Goal: Task Accomplishment & Management: Complete application form

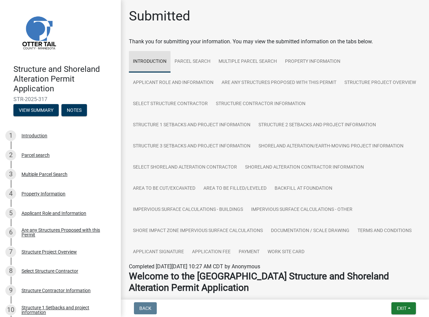
click at [149, 57] on link "Introduction" at bounding box center [150, 61] width 42 height 21
click at [185, 63] on link "Parcel search" at bounding box center [192, 61] width 44 height 21
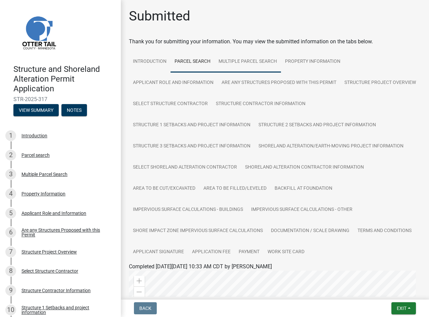
click at [250, 59] on link "Multiple Parcel Search" at bounding box center [247, 61] width 66 height 21
click at [315, 59] on link "Property Information" at bounding box center [312, 61] width 63 height 21
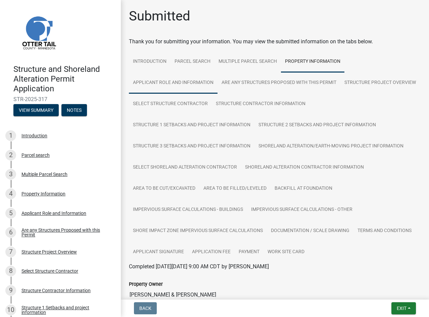
click at [184, 83] on link "Applicant Role and Information" at bounding box center [173, 82] width 89 height 21
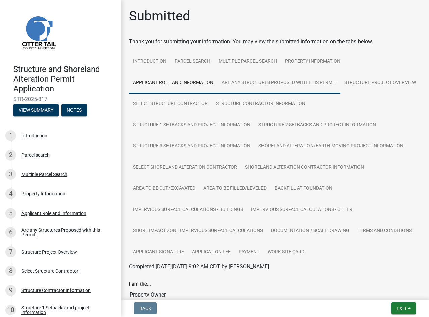
click at [251, 82] on link "Are any Structures Proposed with this Permit" at bounding box center [278, 82] width 123 height 21
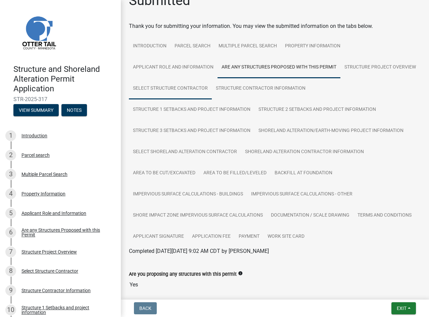
scroll to position [50, 0]
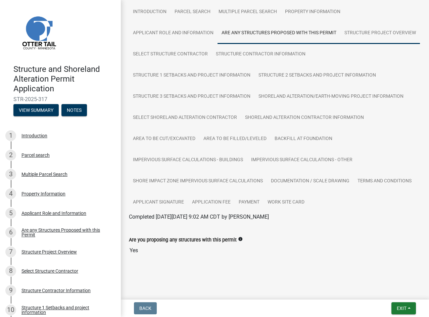
click at [340, 44] on link "Structure Project Overview" at bounding box center [379, 32] width 79 height 21
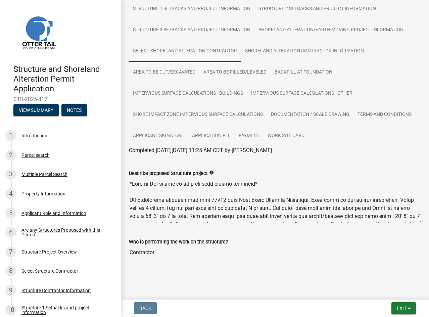
scroll to position [118, 0]
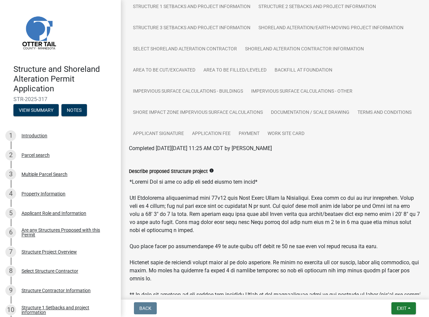
drag, startPoint x: 413, startPoint y: 218, endPoint x: 407, endPoint y: 292, distance: 74.4
click at [407, 292] on textarea "Describe proposed Structure project" at bounding box center [275, 235] width 292 height 120
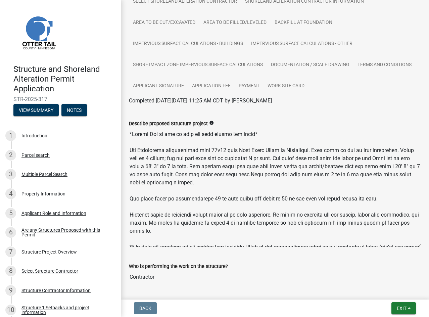
scroll to position [192, 0]
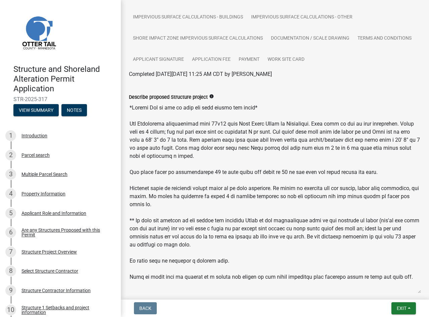
drag, startPoint x: 413, startPoint y: 219, endPoint x: 408, endPoint y: 292, distance: 72.6
click at [408, 292] on textarea "Describe proposed Structure project" at bounding box center [275, 197] width 292 height 192
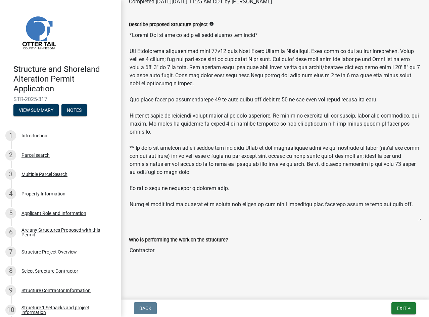
scroll to position [0, 0]
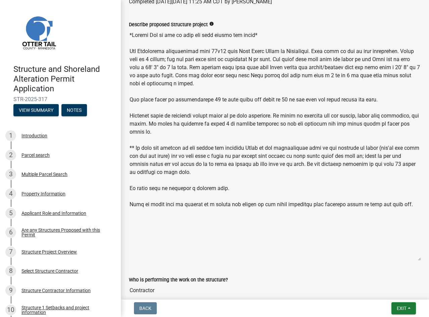
drag, startPoint x: 412, startPoint y: 219, endPoint x: 410, endPoint y: 259, distance: 40.0
click at [410, 259] on textarea "Describe proposed Structure project" at bounding box center [275, 145] width 292 height 232
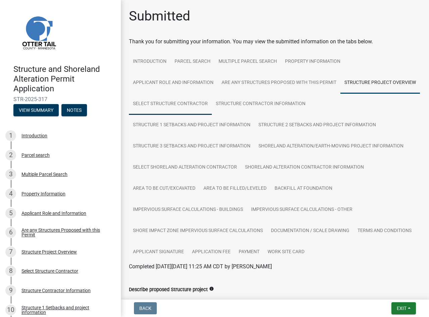
click at [212, 102] on link "Select Structure Contractor" at bounding box center [170, 103] width 83 height 21
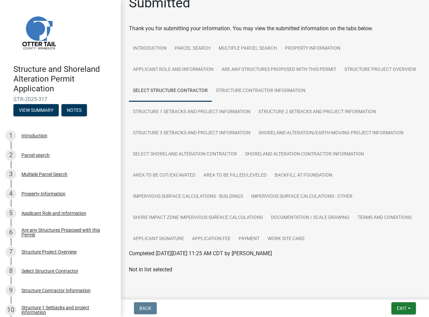
scroll to position [24, 0]
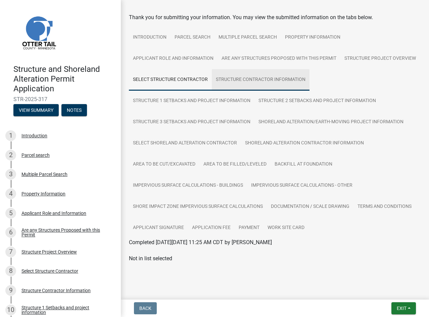
click at [309, 79] on link "Structure Contractor Information" at bounding box center [261, 79] width 98 height 21
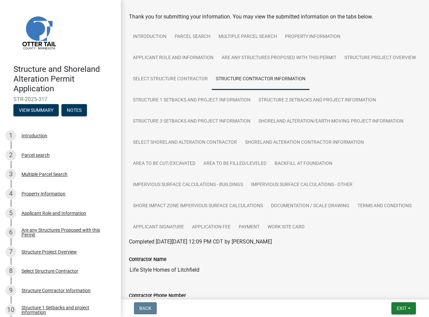
scroll to position [24, 0]
click at [166, 98] on link "Structure 1 Setbacks and project information" at bounding box center [191, 100] width 125 height 21
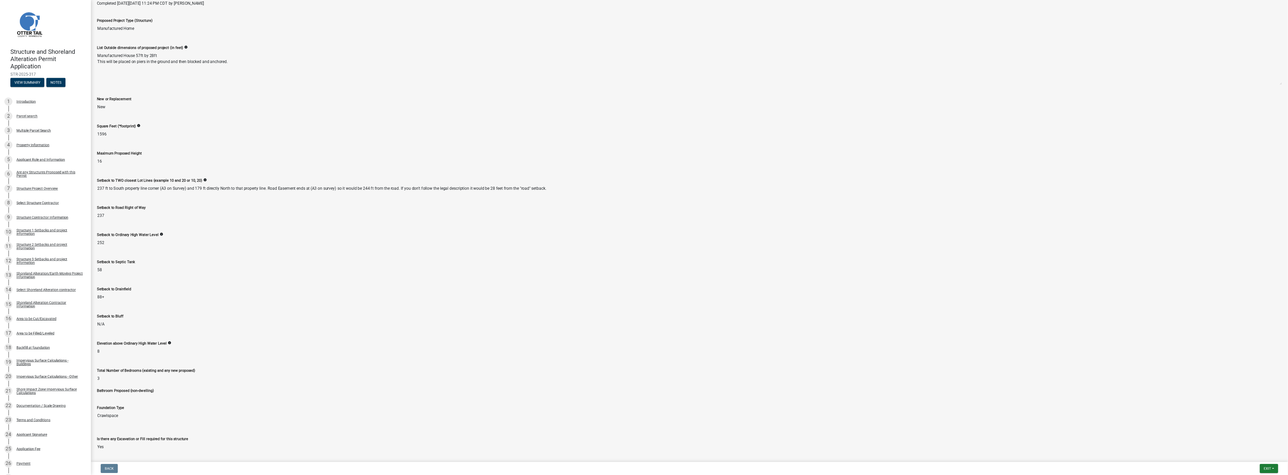
scroll to position [101, 0]
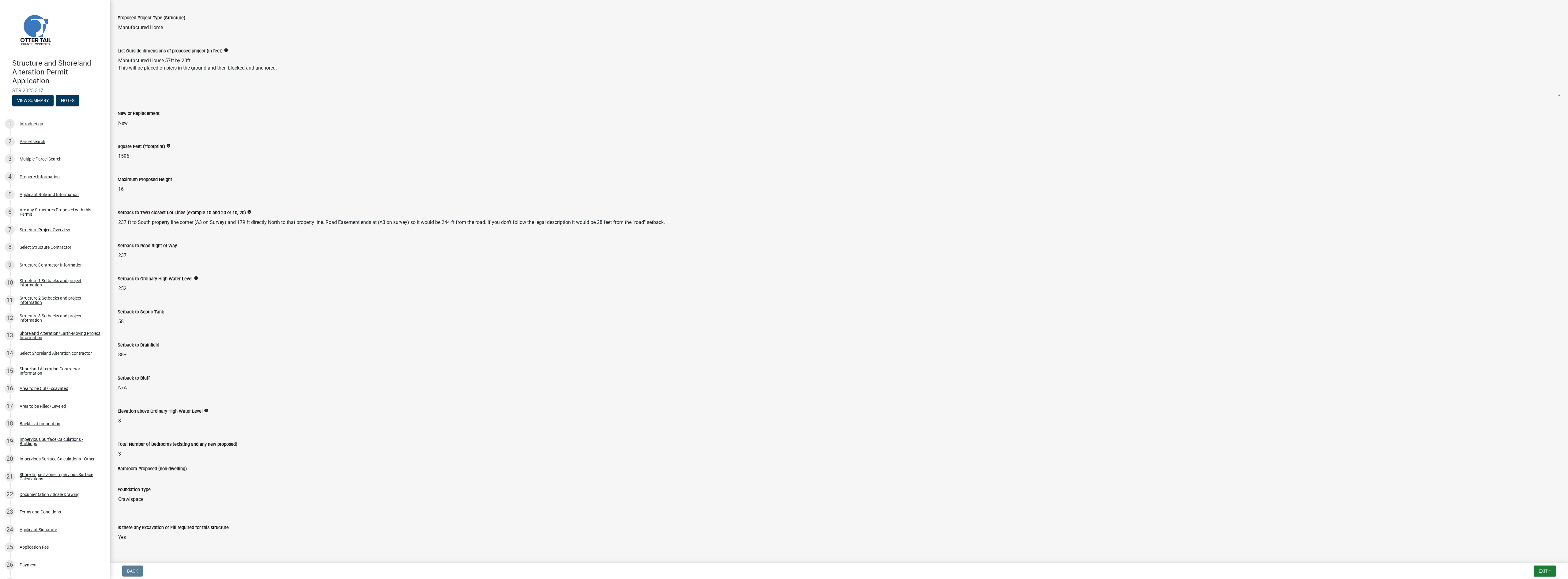
click at [391, 132] on div "New or Replacement New" at bounding box center [839, 118] width 1453 height 33
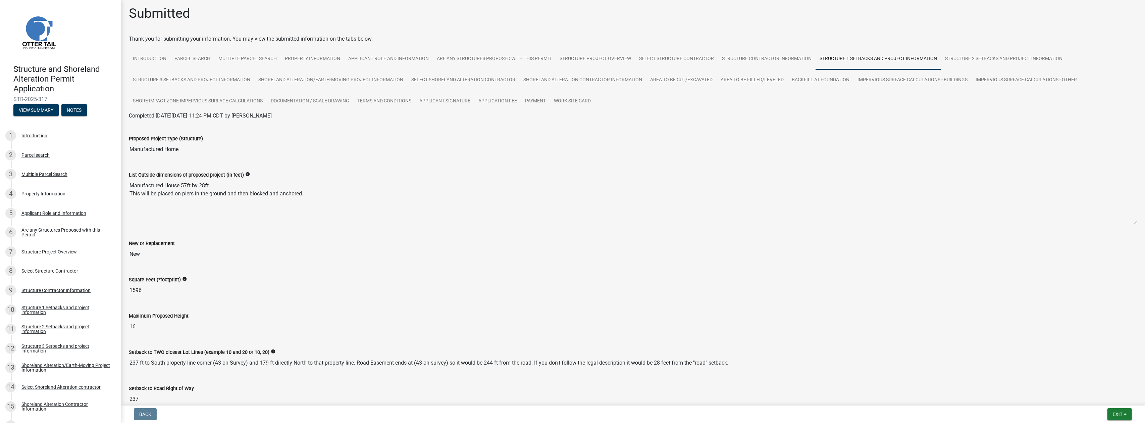
scroll to position [0, 0]
click at [428, 59] on link "Structure 2 Setbacks and project information" at bounding box center [1003, 61] width 125 height 21
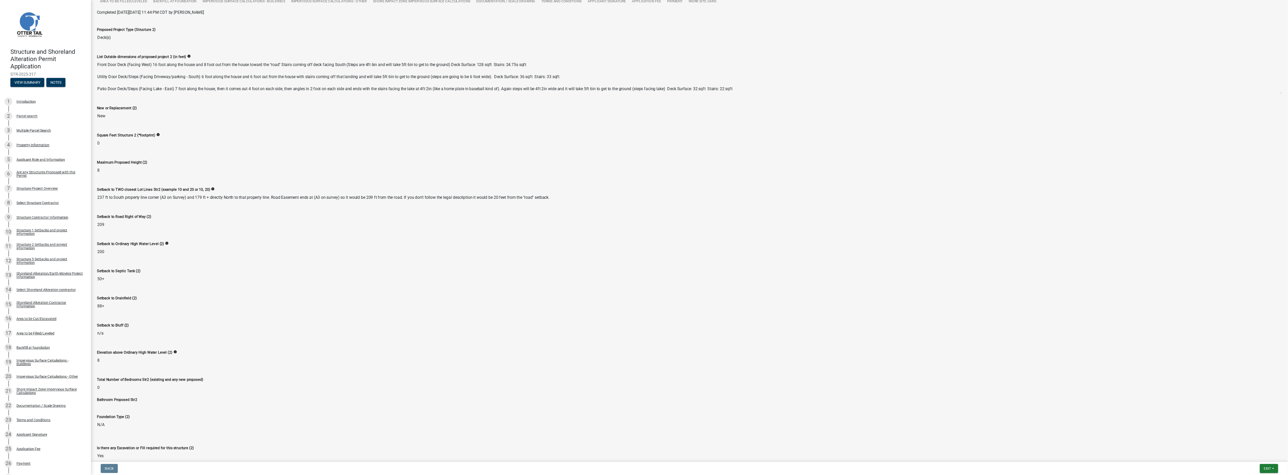
scroll to position [97, 0]
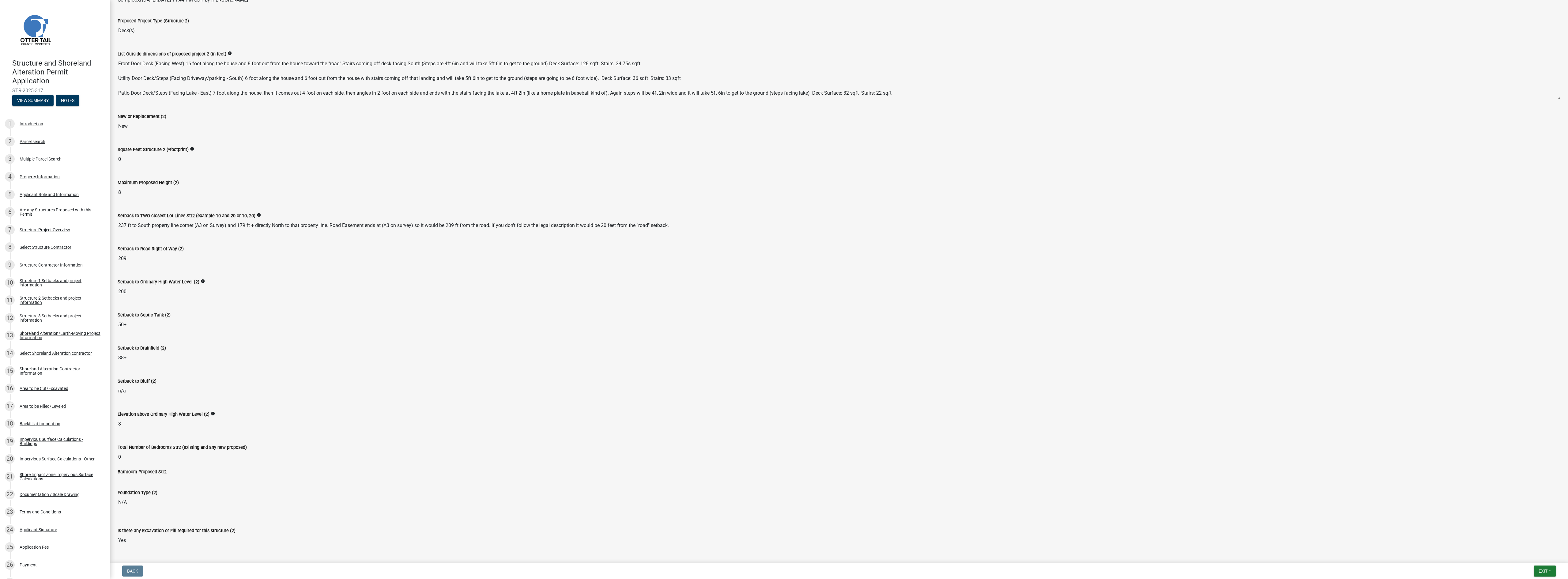
click at [391, 174] on div "Maximum Proposed Height (2) 8" at bounding box center [839, 184] width 1443 height 28
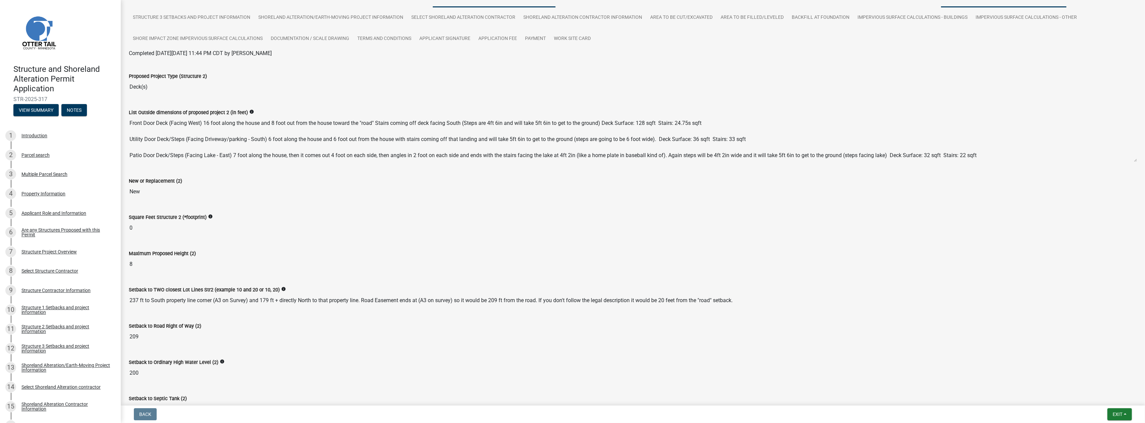
scroll to position [19, 0]
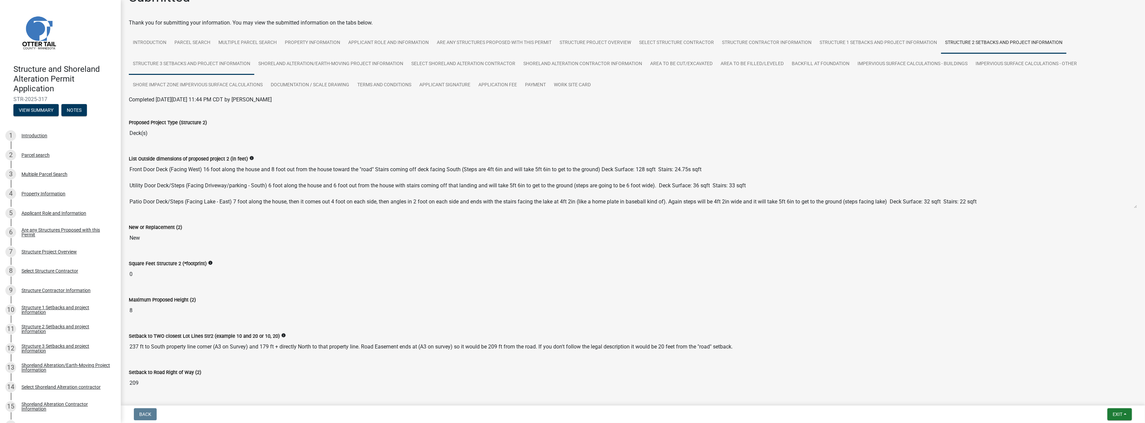
click at [160, 64] on link "Structure 3 Setbacks and project information" at bounding box center [191, 63] width 125 height 21
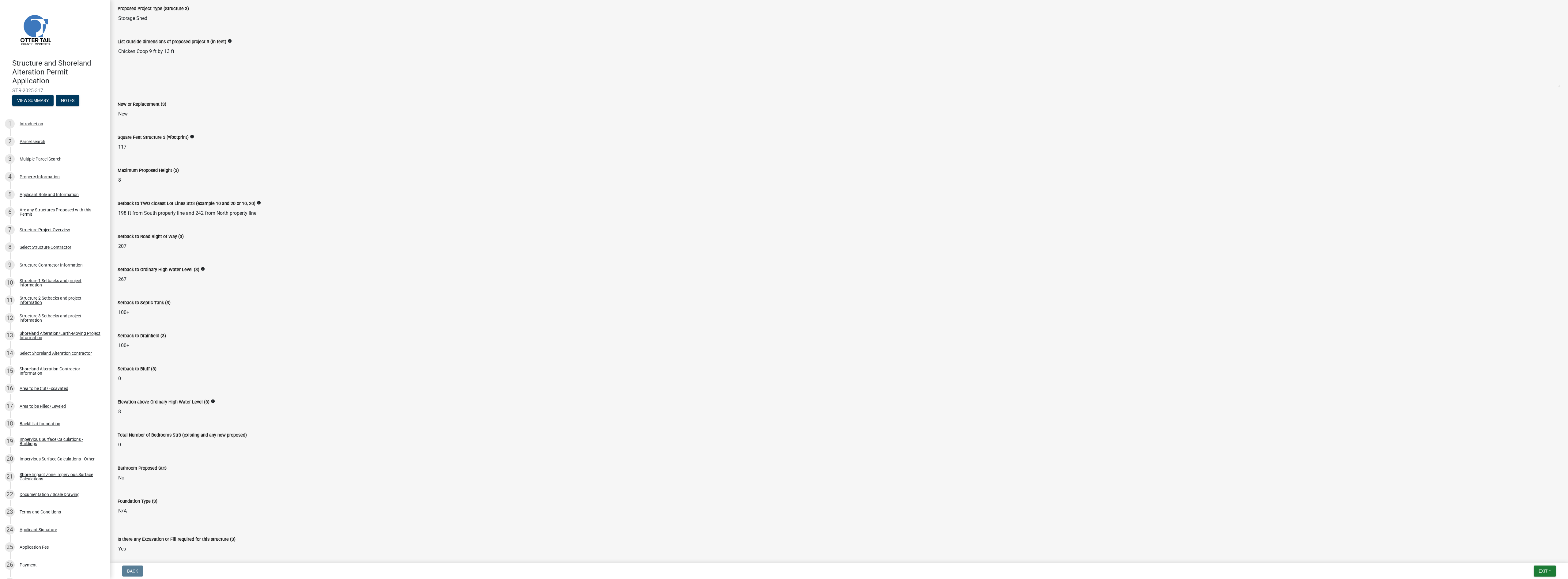
scroll to position [111, 0]
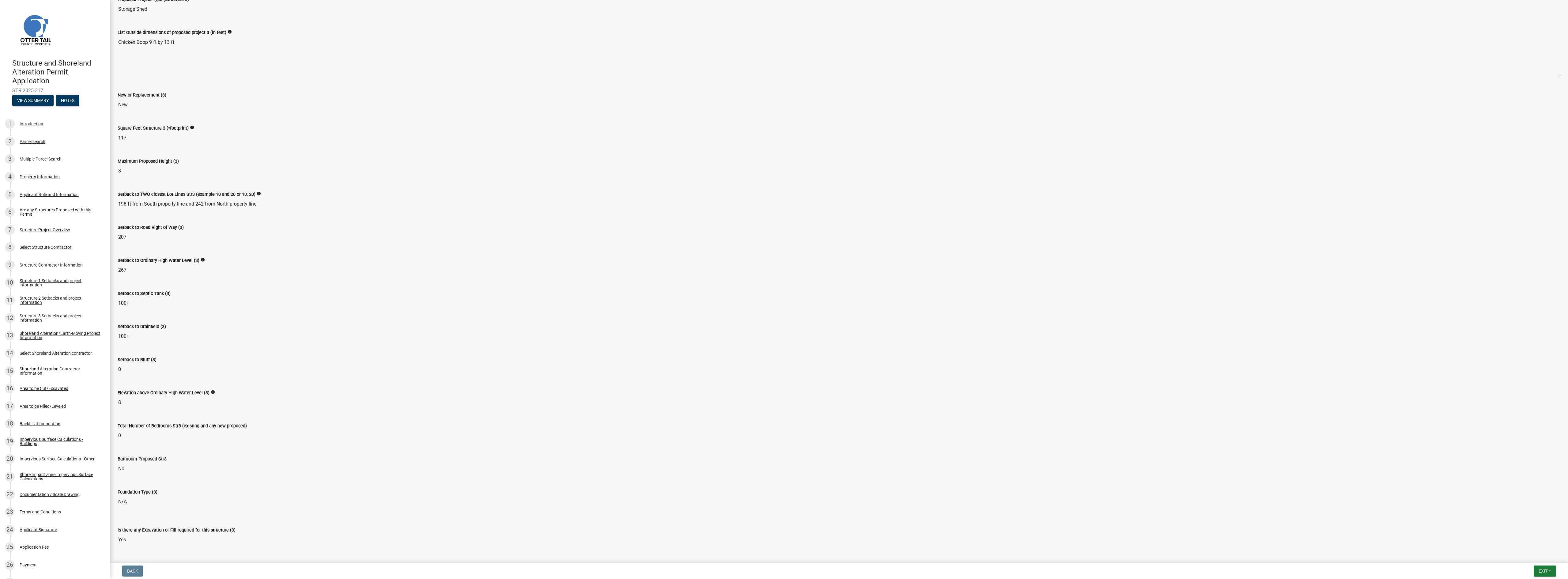
click at [324, 138] on input "117" at bounding box center [839, 137] width 1443 height 12
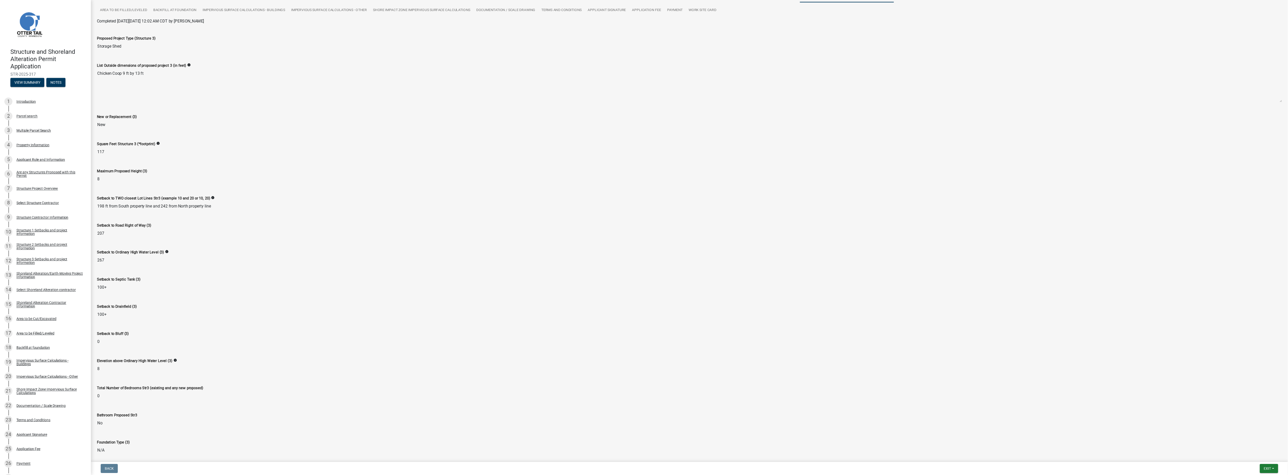
scroll to position [0, 0]
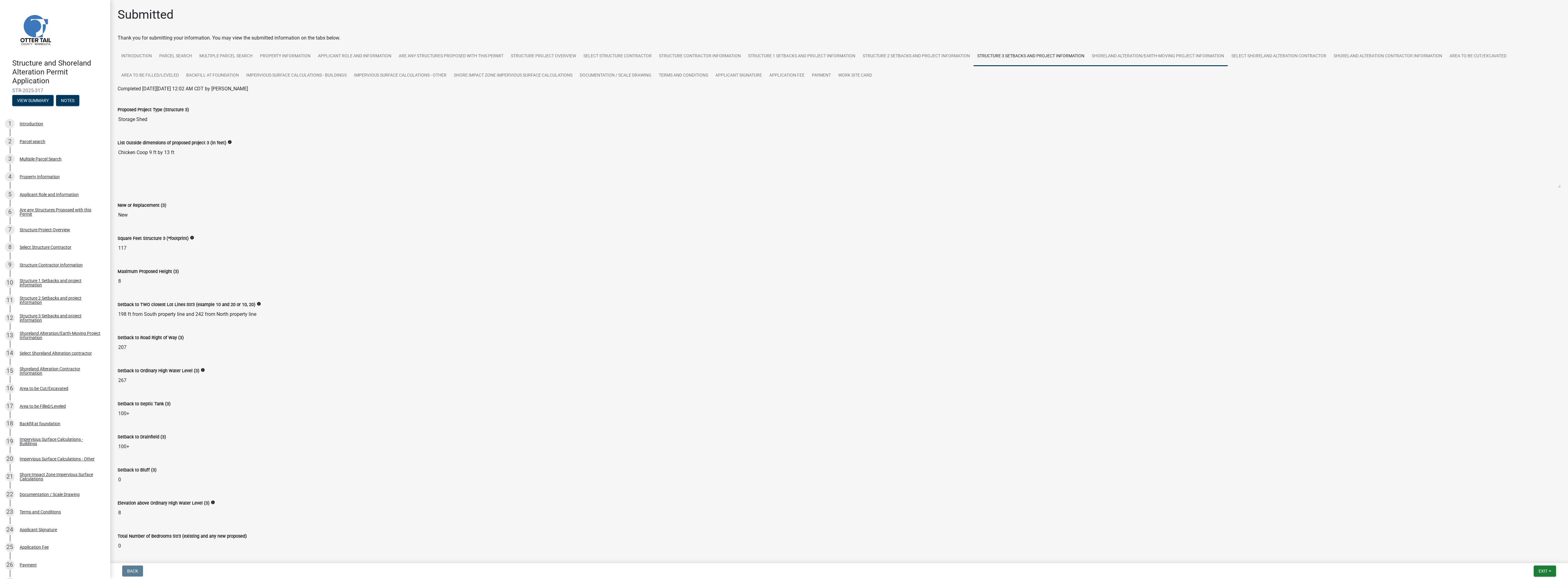
click at [391, 56] on link "Shoreland Alteration/Earth-Moving Project Information" at bounding box center [1158, 56] width 140 height 19
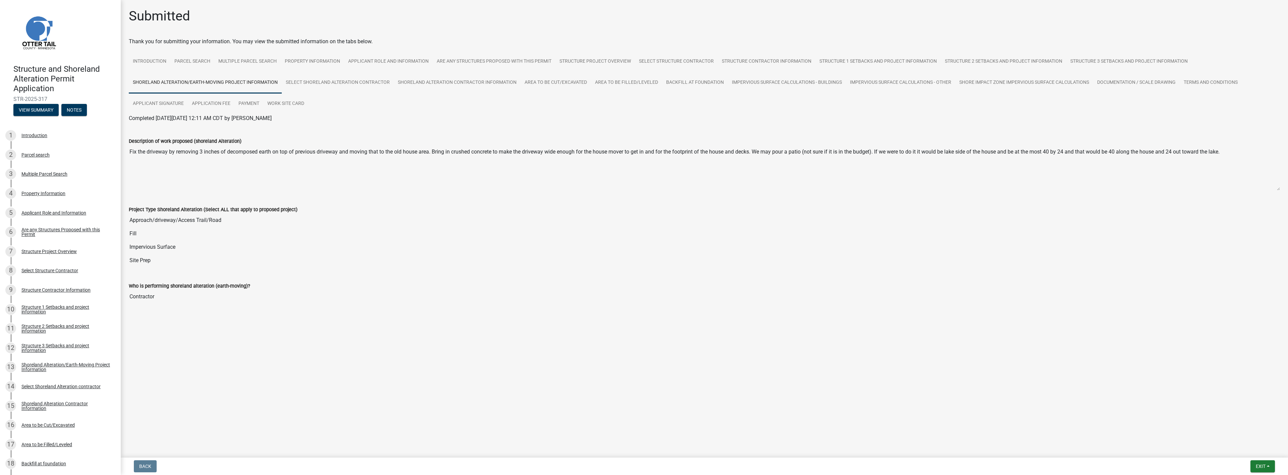
drag, startPoint x: 1670, startPoint y: 0, endPoint x: 992, endPoint y: 262, distance: 726.7
click at [428, 262] on input "Site Prep" at bounding box center [704, 260] width 1151 height 13
click at [428, 230] on input "Fill" at bounding box center [704, 233] width 1151 height 13
click at [328, 83] on link "Select Shoreland Alteration contractor" at bounding box center [338, 82] width 112 height 21
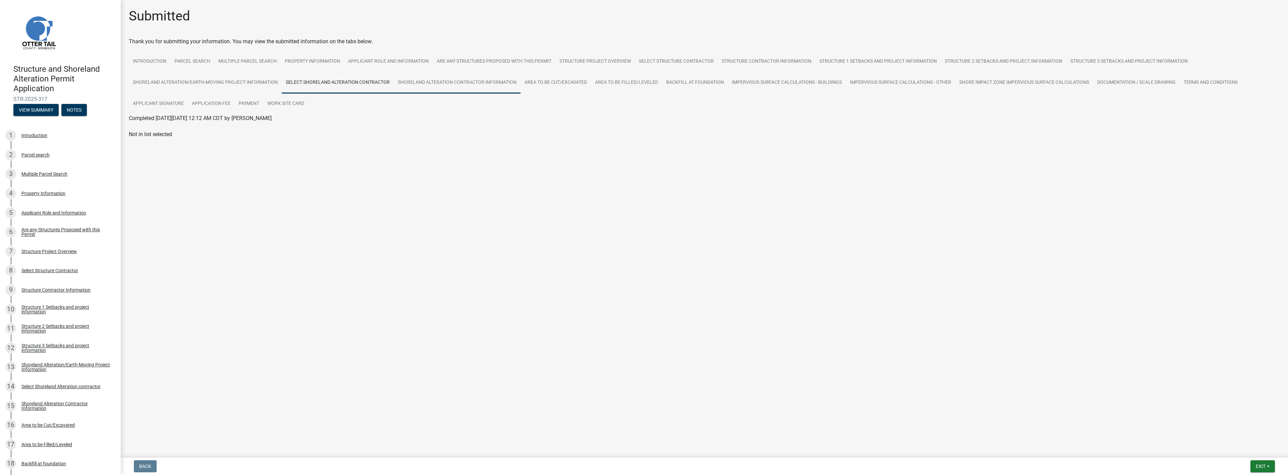
click at [428, 81] on link "Shoreland Alteration Contractor Information" at bounding box center [457, 82] width 127 height 21
click at [428, 85] on link "Area to be Cut/Excavated" at bounding box center [556, 82] width 70 height 21
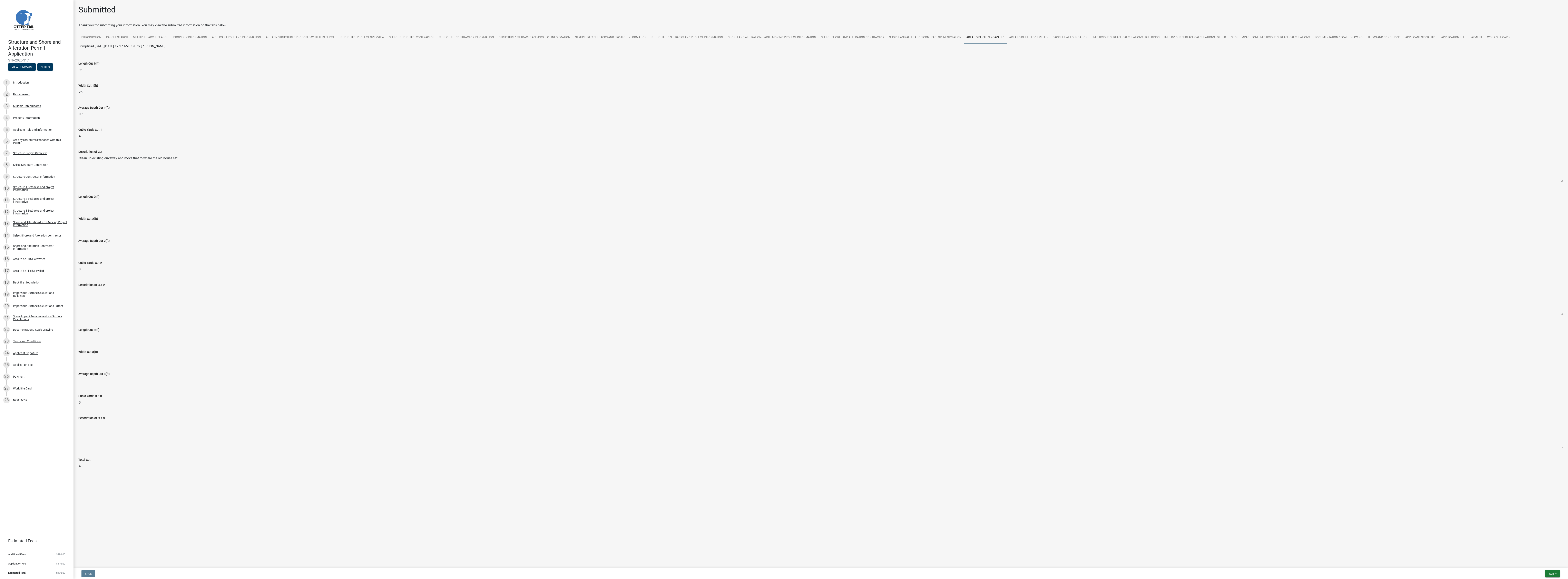
click at [261, 136] on input "43" at bounding box center [821, 136] width 1485 height 8
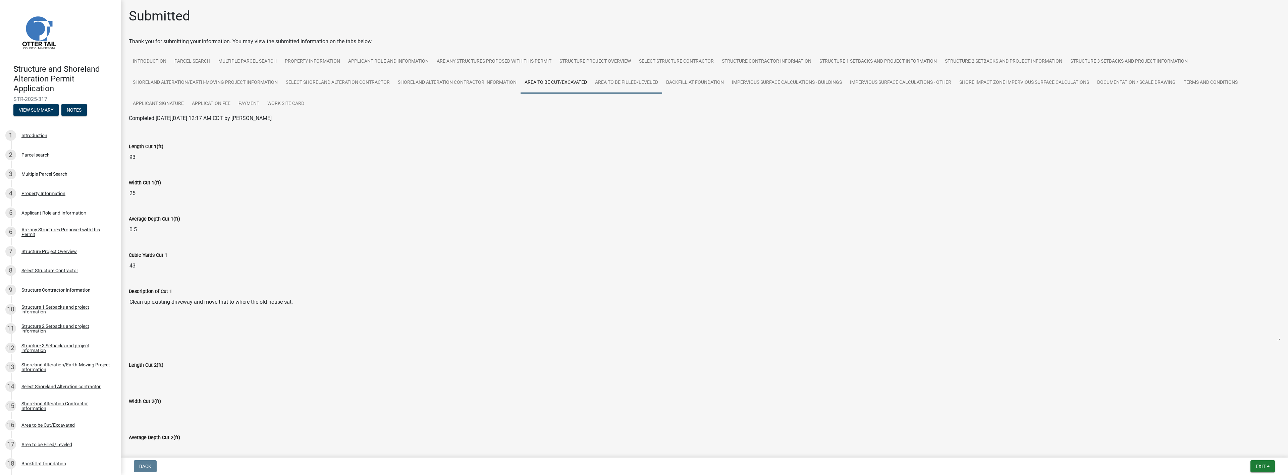
drag, startPoint x: 2511, startPoint y: 0, endPoint x: 632, endPoint y: 85, distance: 1880.2
click at [428, 85] on link "Area to be Filled/Leveled" at bounding box center [626, 82] width 71 height 21
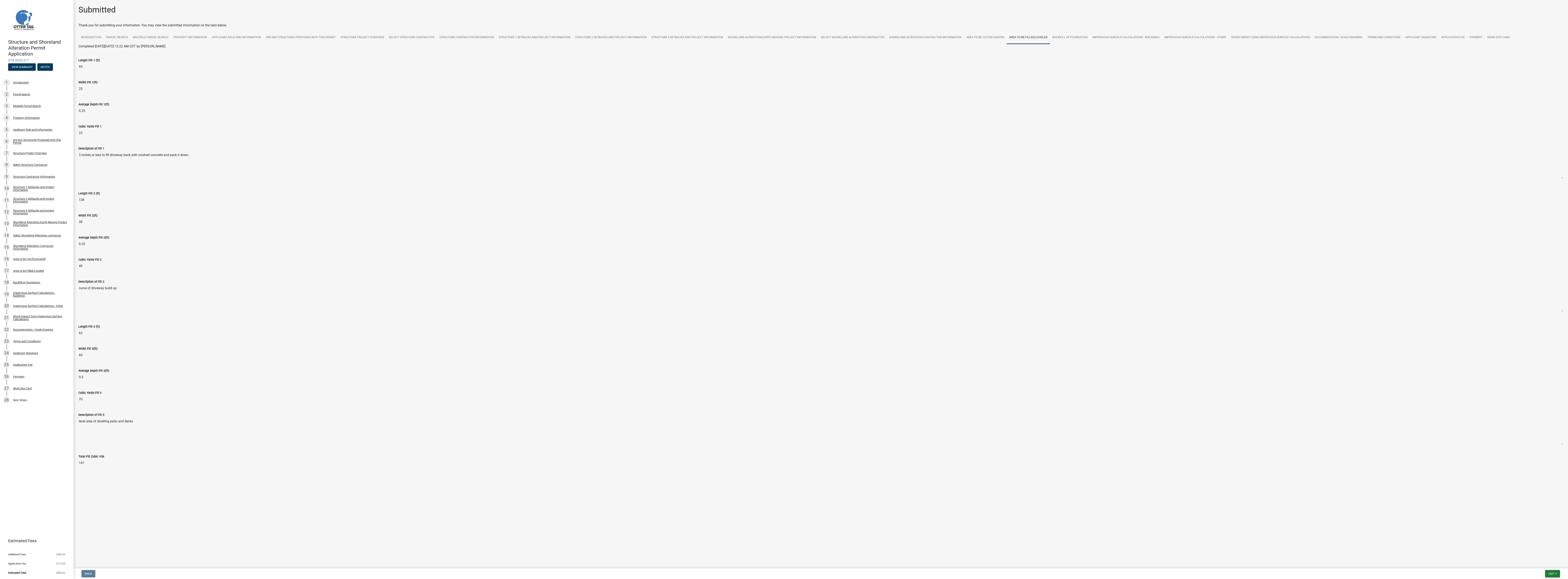
click at [261, 192] on div "Length Fill 2 (ft) 138" at bounding box center [821, 196] width 1491 height 22
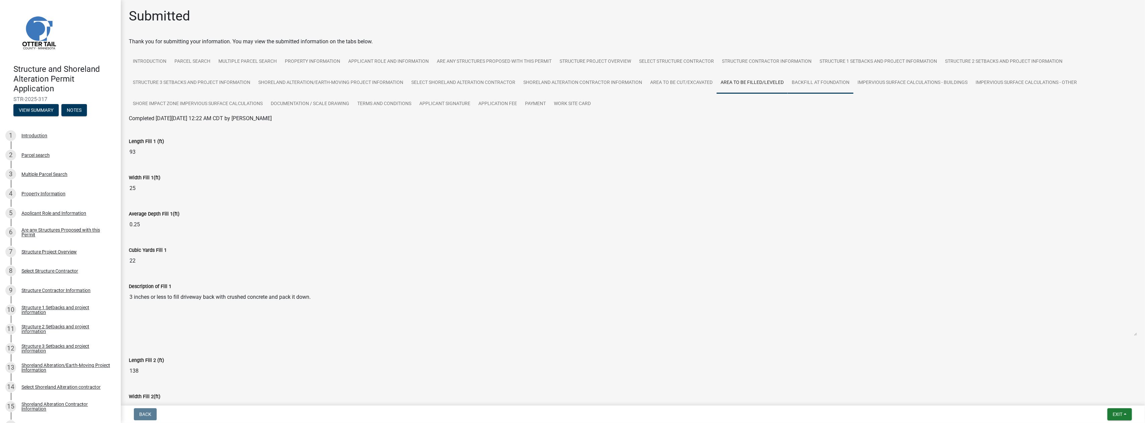
drag, startPoint x: 1908, startPoint y: 7, endPoint x: 813, endPoint y: 79, distance: 1097.2
click at [428, 79] on link "Backfill at foundation" at bounding box center [821, 82] width 66 height 21
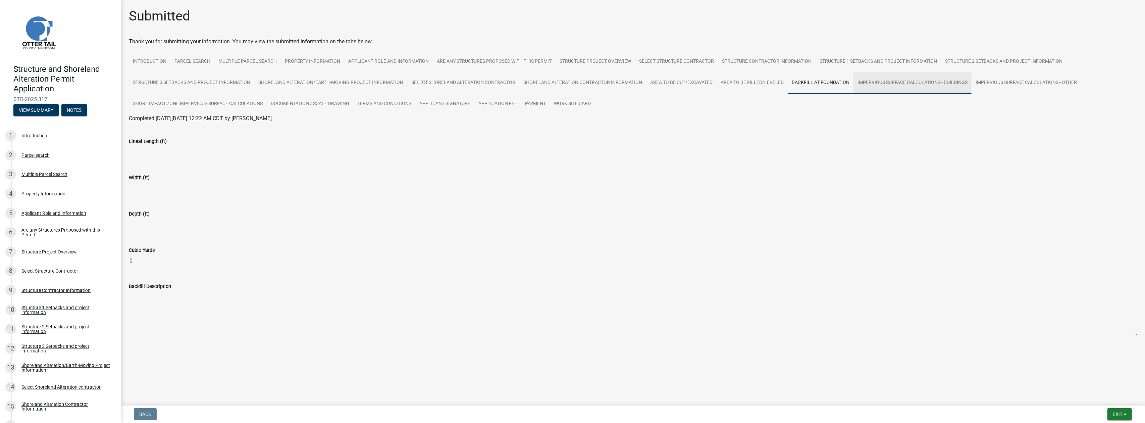
click at [428, 82] on link "Impervious Surface Calculations - Buildings" at bounding box center [912, 82] width 118 height 21
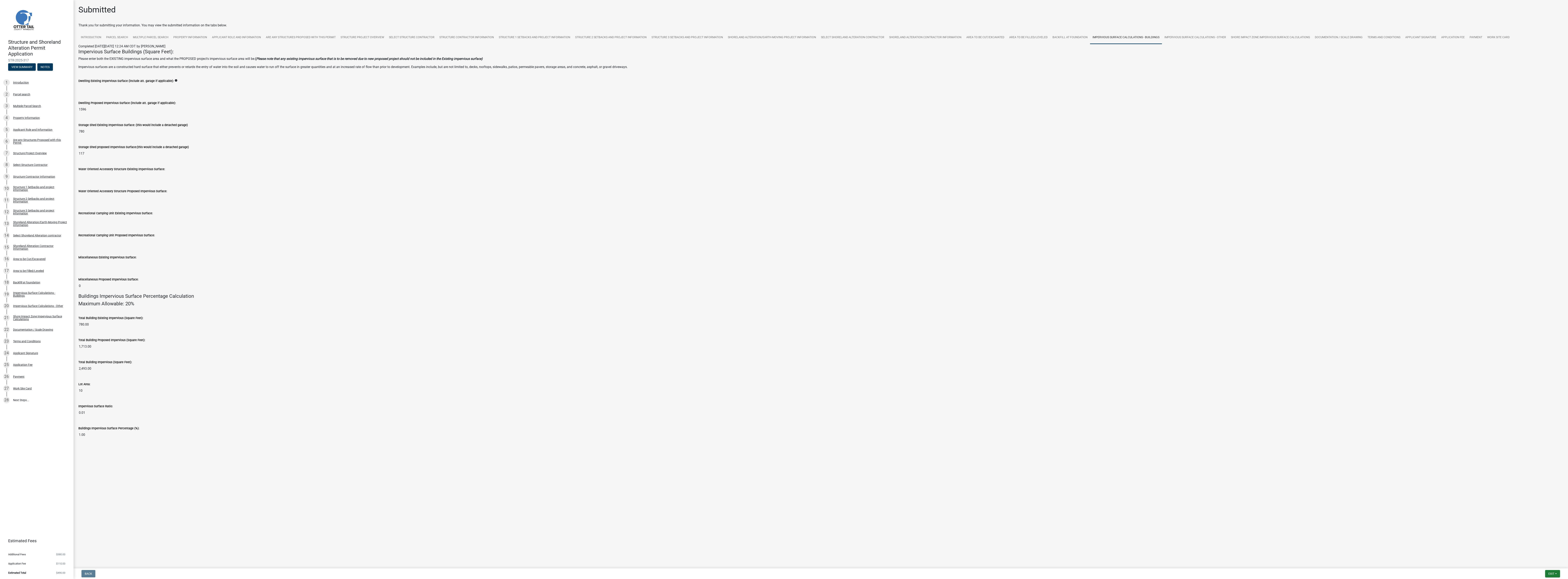
drag, startPoint x: 426, startPoint y: 265, endPoint x: 471, endPoint y: 244, distance: 49.7
click at [261, 192] on div "Miscellaneous Existing Impervious Surface:" at bounding box center [821, 258] width 1485 height 5
click at [261, 37] on link "Impervious Surface Calculations - Other" at bounding box center [1195, 37] width 66 height 13
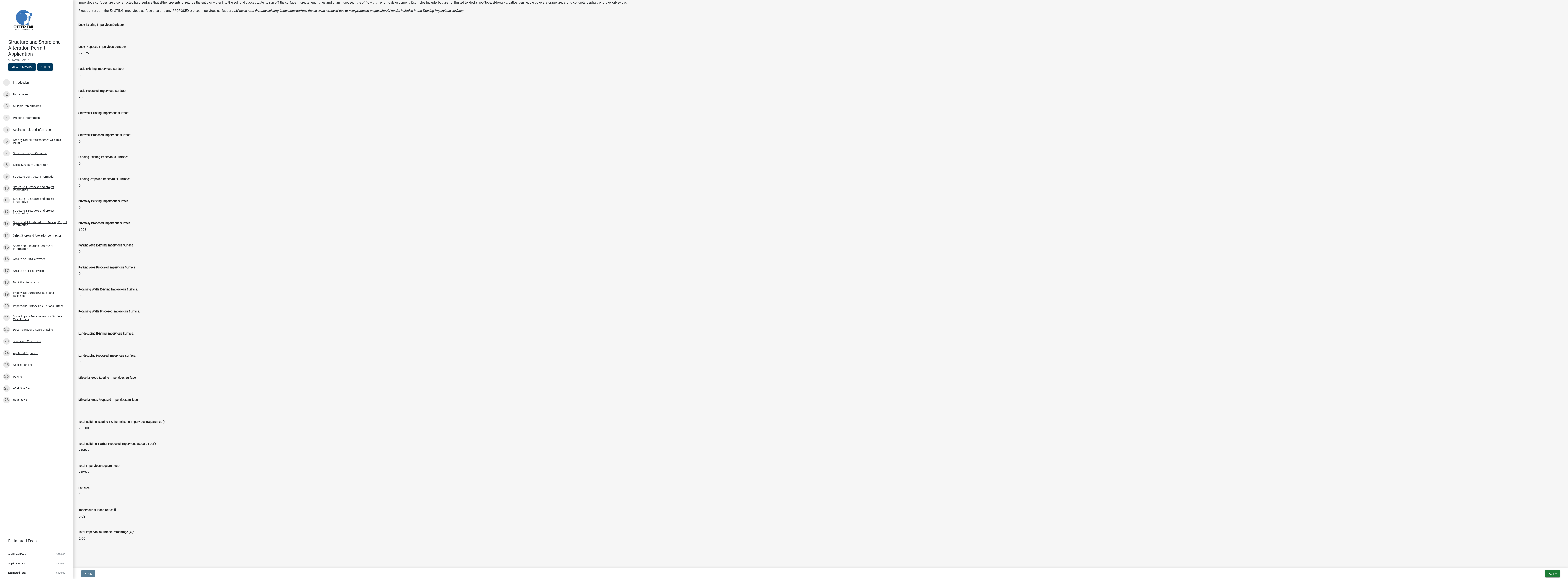
scroll to position [75, 0]
click at [261, 192] on div "Parking Area Existing Impervious Surface: 0" at bounding box center [821, 246] width 1485 height 19
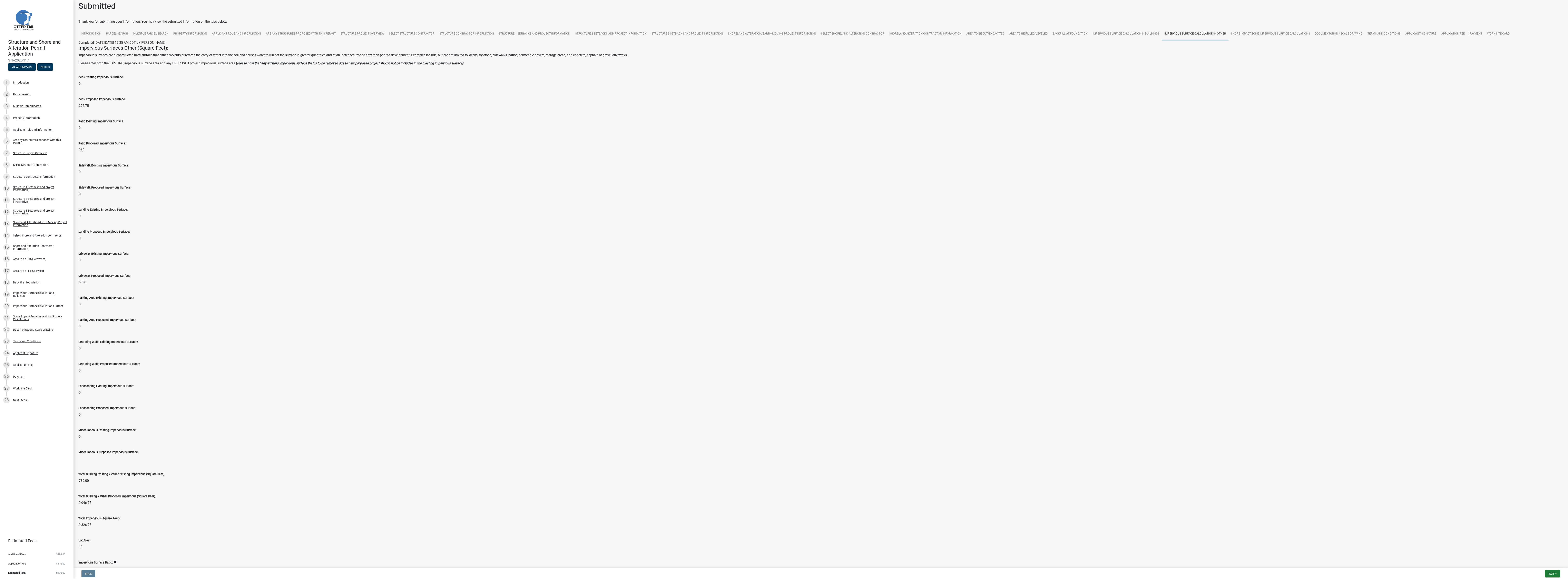
scroll to position [0, 0]
click at [261, 37] on link "Shore Impact Zone Impervious Surface Calculations" at bounding box center [1270, 37] width 84 height 13
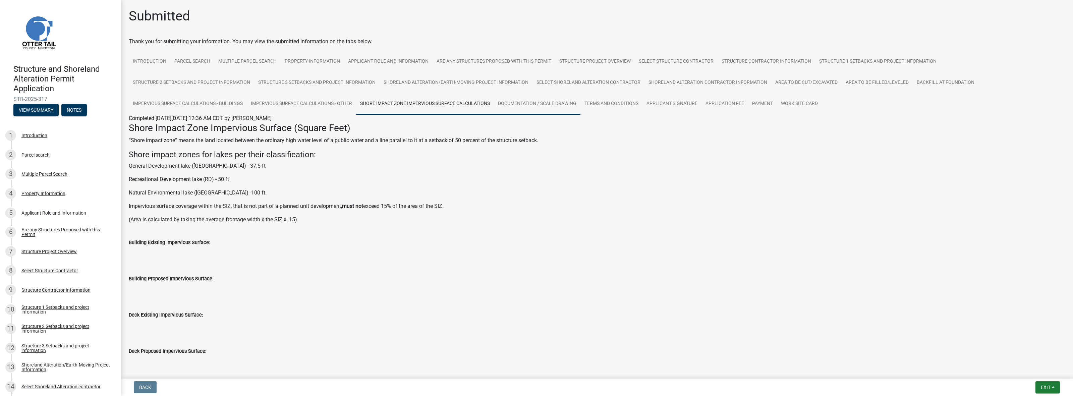
click at [428, 108] on link "Documentation / Scale Drawing" at bounding box center [537, 103] width 87 height 21
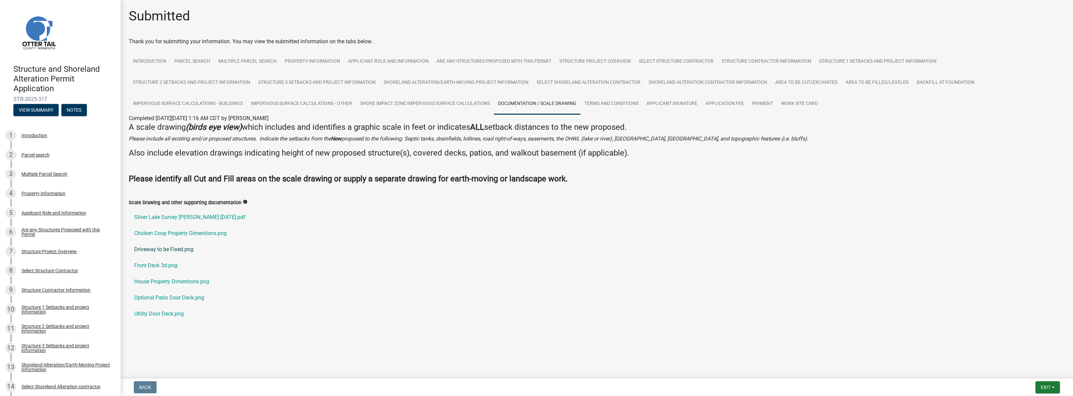
click at [351, 242] on link "Driveway to be Fixed.png" at bounding box center [597, 249] width 936 height 16
click at [428, 104] on link "Terms and Conditions" at bounding box center [612, 103] width 62 height 21
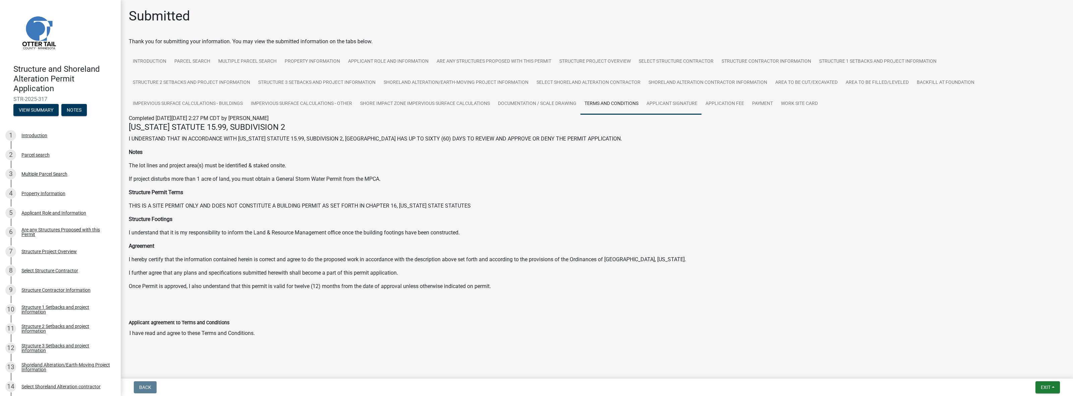
click at [428, 104] on link "Applicant Signature" at bounding box center [672, 103] width 59 height 21
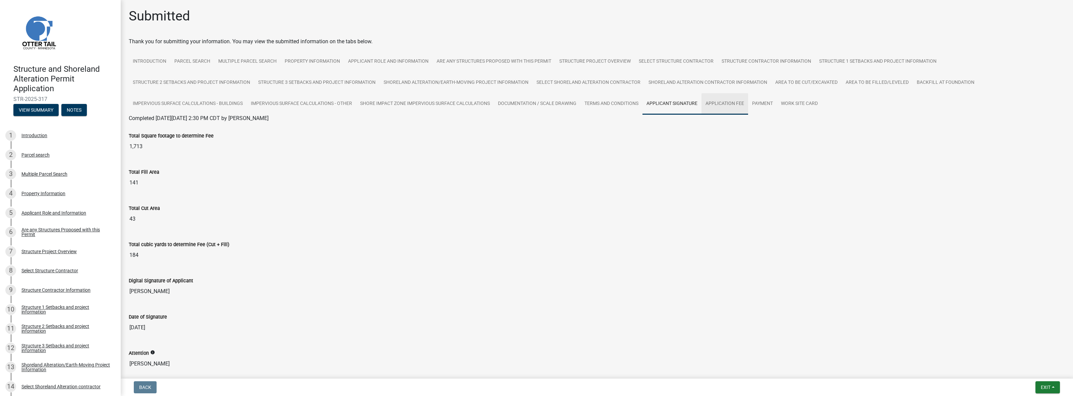
click at [428, 103] on link "Application Fee" at bounding box center [725, 103] width 47 height 21
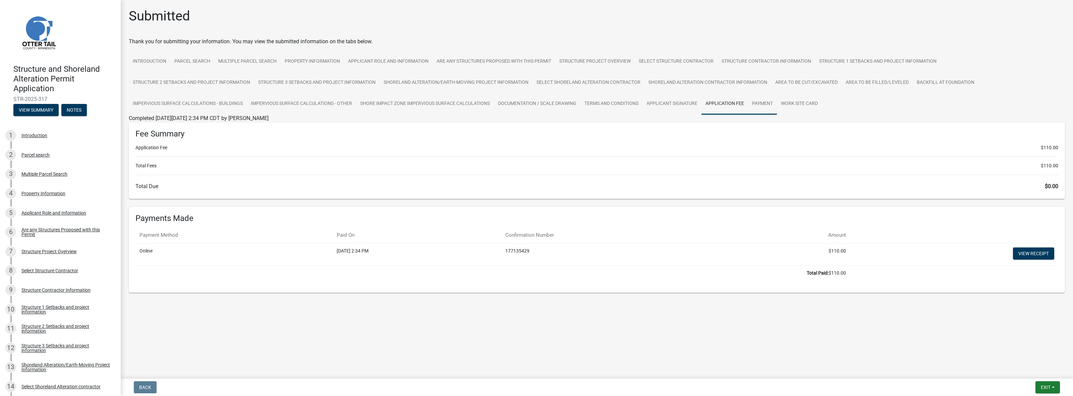
click at [428, 103] on link "Payment" at bounding box center [762, 103] width 29 height 21
click at [428, 103] on link "Work Site Card" at bounding box center [799, 103] width 45 height 21
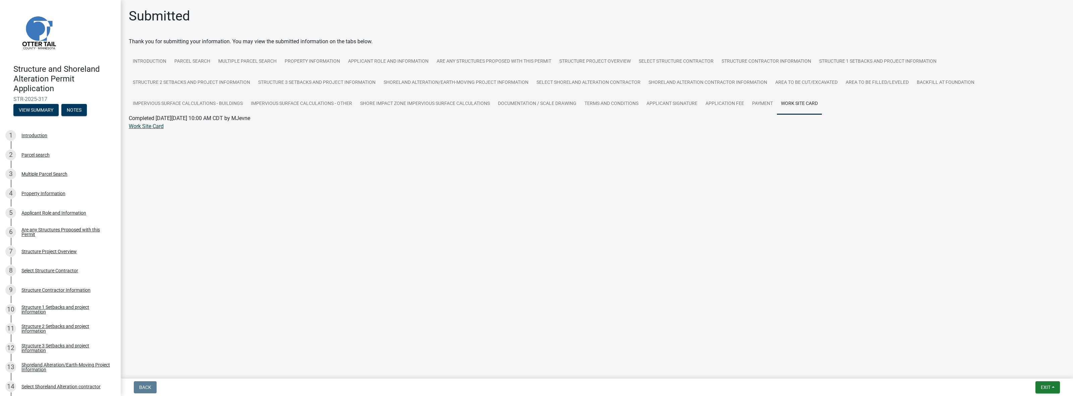
click at [156, 125] on link "Work Site Card" at bounding box center [146, 126] width 35 height 6
